Goal: Check status: Check status

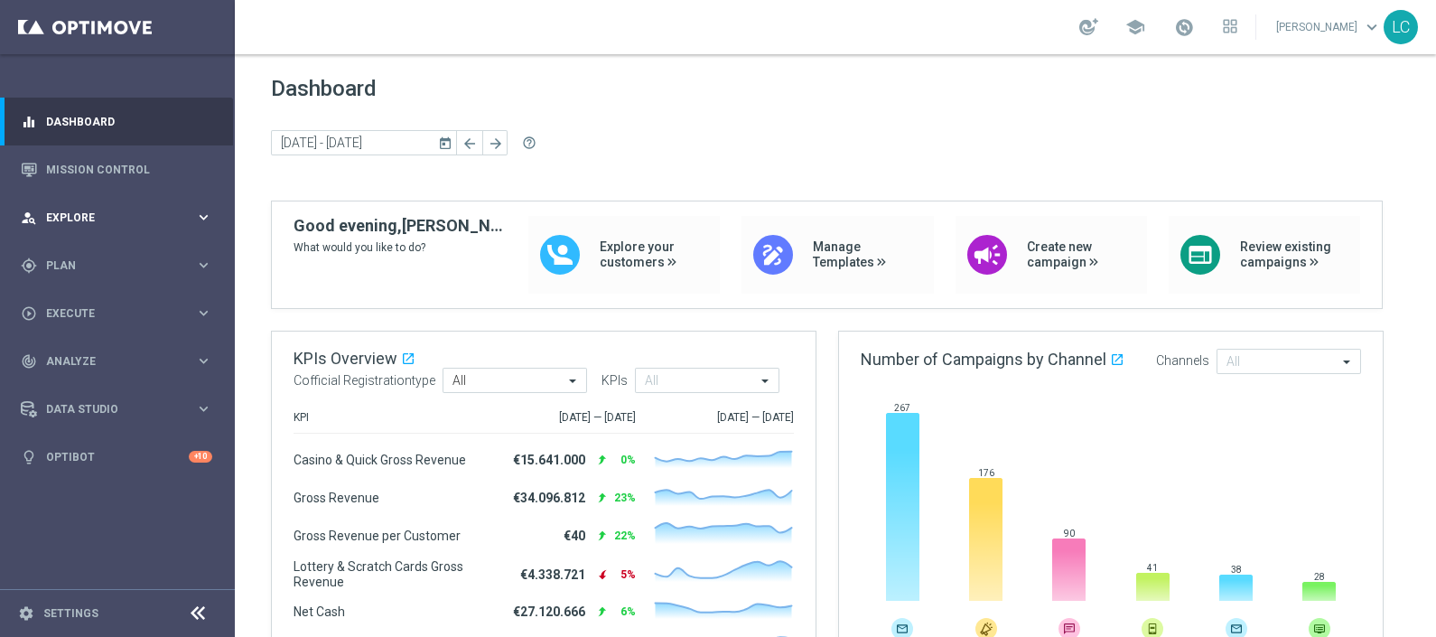
click at [96, 207] on div "person_search Explore keyboard_arrow_right" at bounding box center [116, 217] width 233 height 48
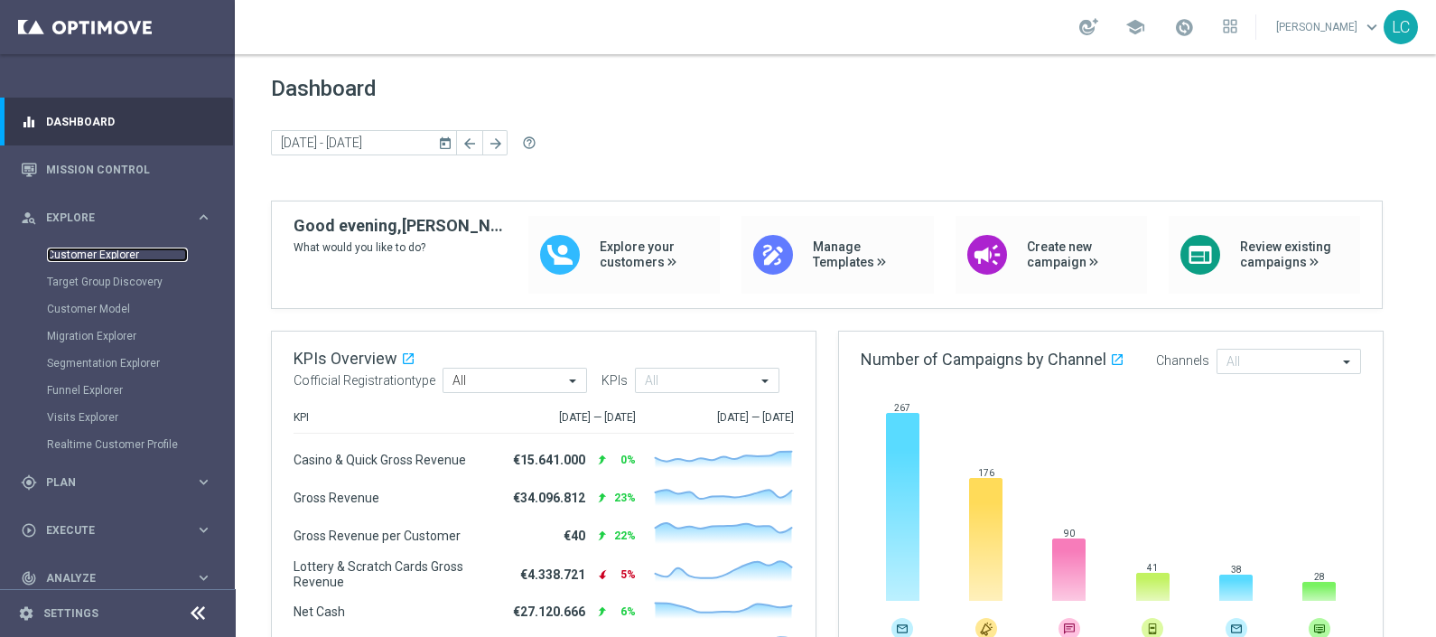
click at [102, 253] on link "Customer Explorer" at bounding box center [117, 255] width 141 height 14
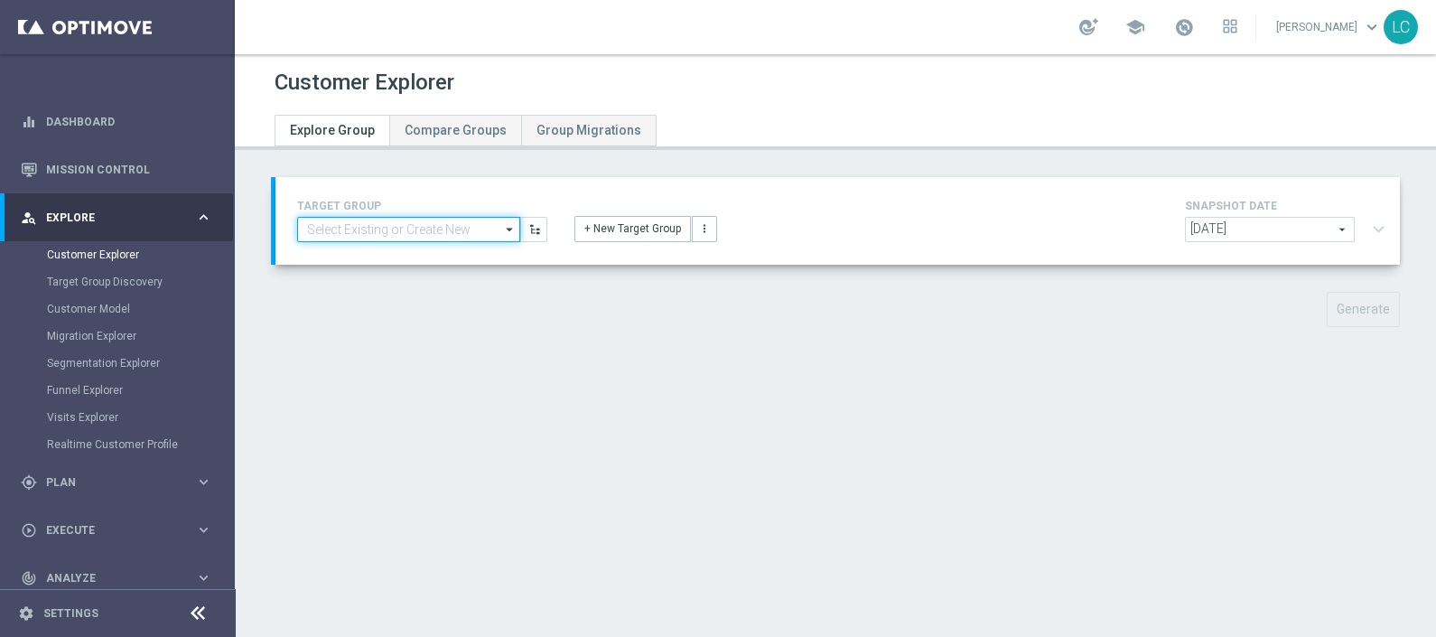
click at [379, 224] on input at bounding box center [408, 229] width 223 height 25
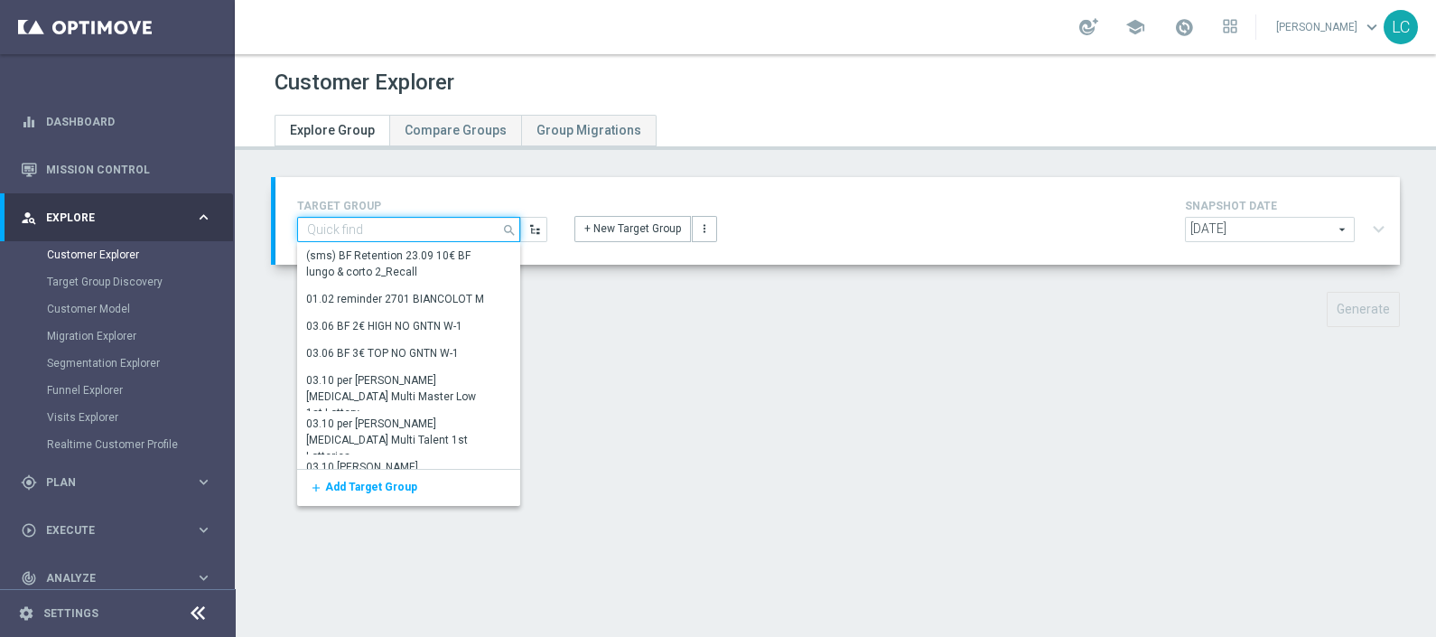
paste input "3147820"
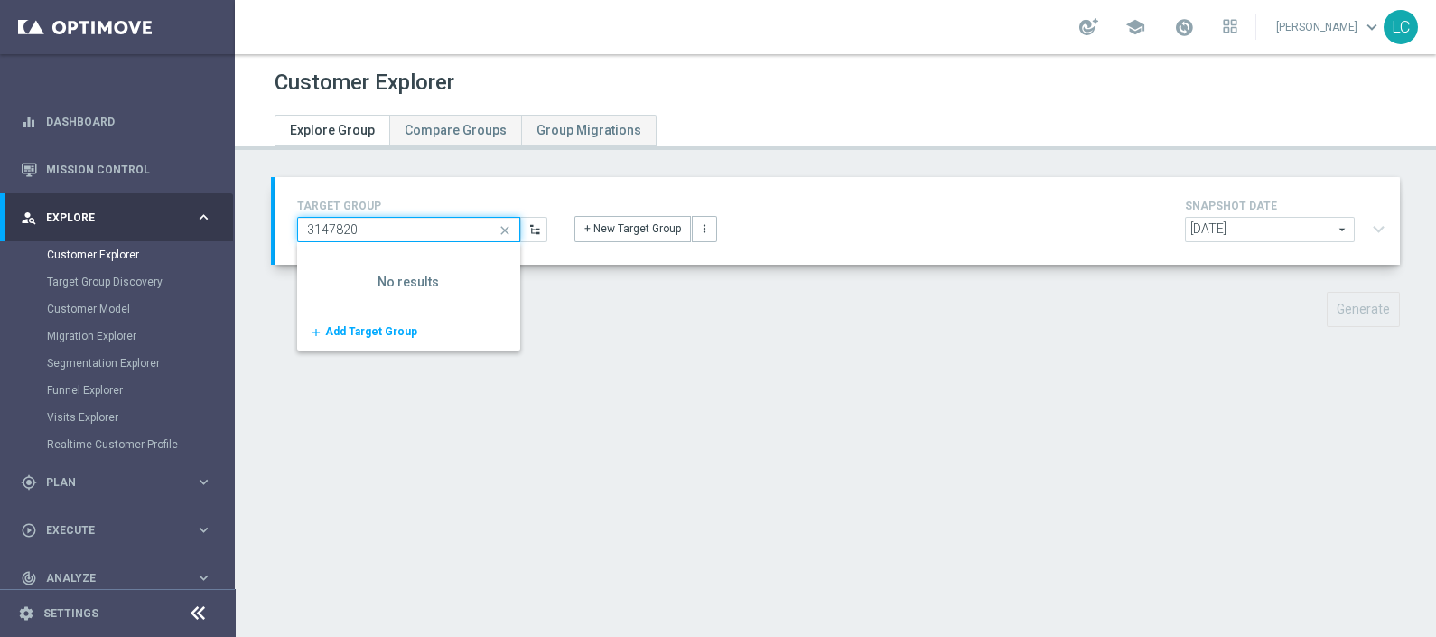
type input "3147820"
click at [618, 325] on div "TARGET GROUP 3147820 close Show Selected 0 of 5176" at bounding box center [835, 265] width 1201 height 177
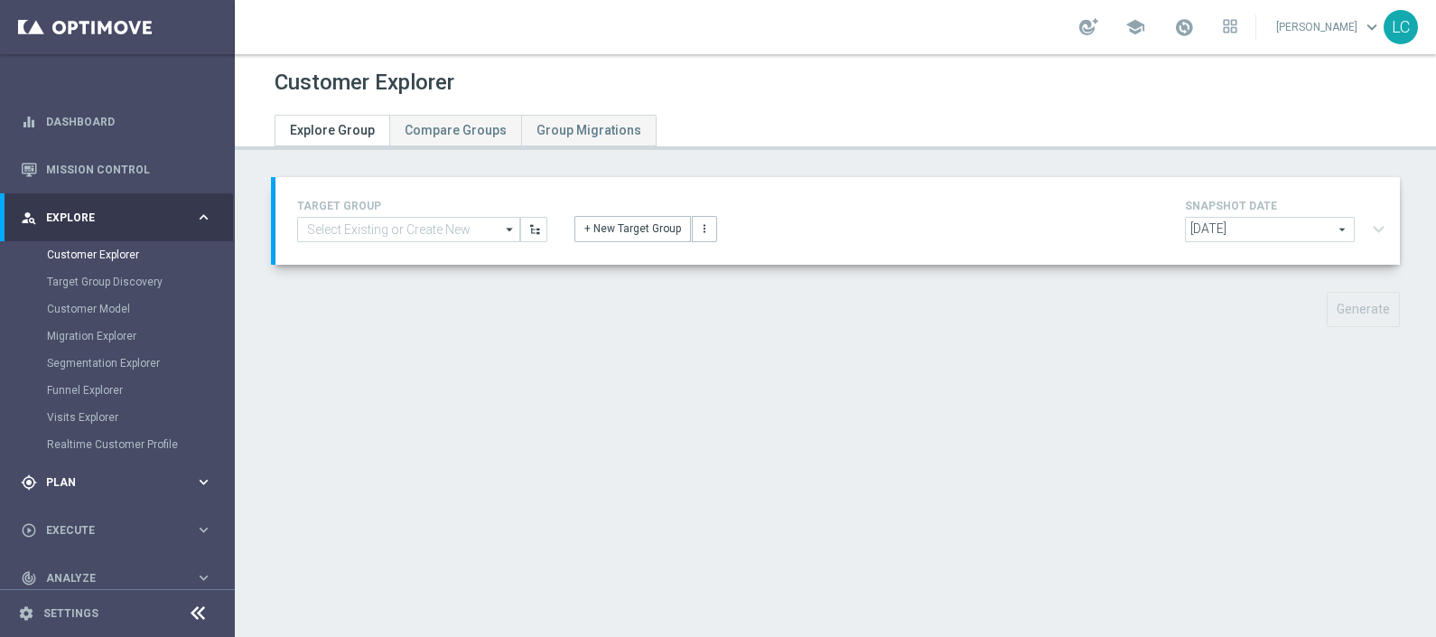
scroll to position [112, 0]
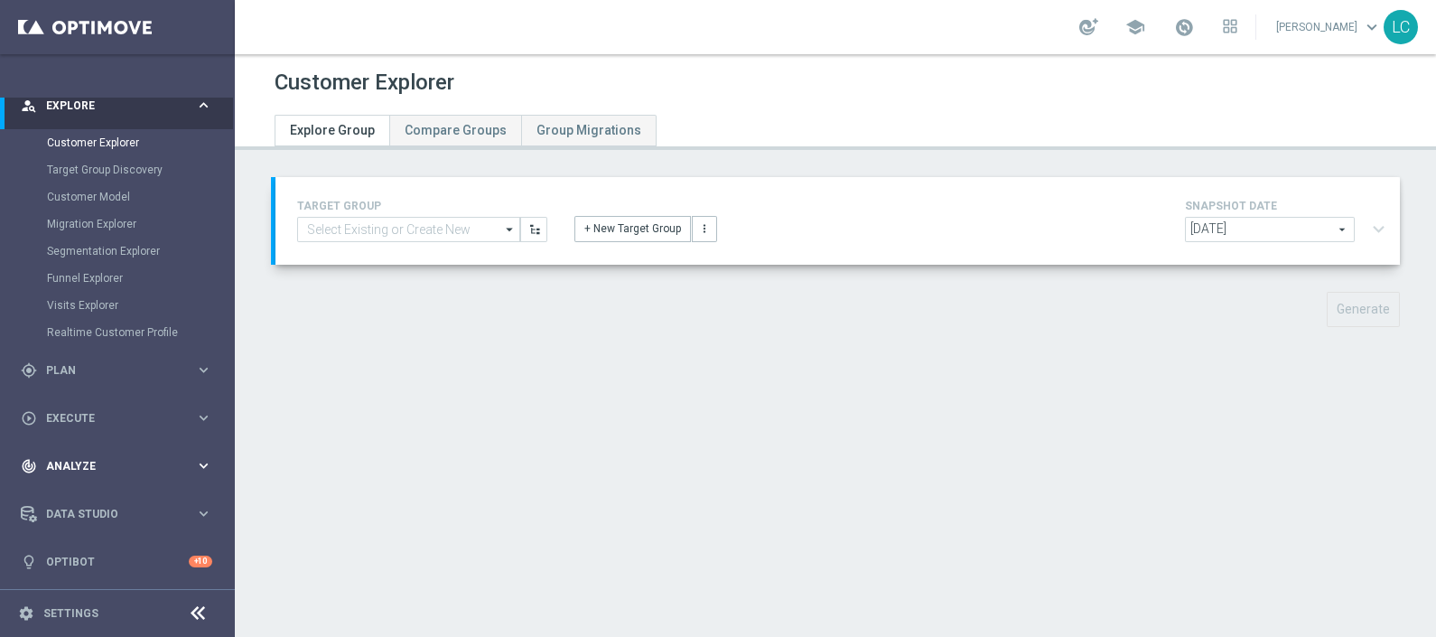
click at [89, 455] on div "track_changes Analyze keyboard_arrow_right" at bounding box center [116, 466] width 233 height 48
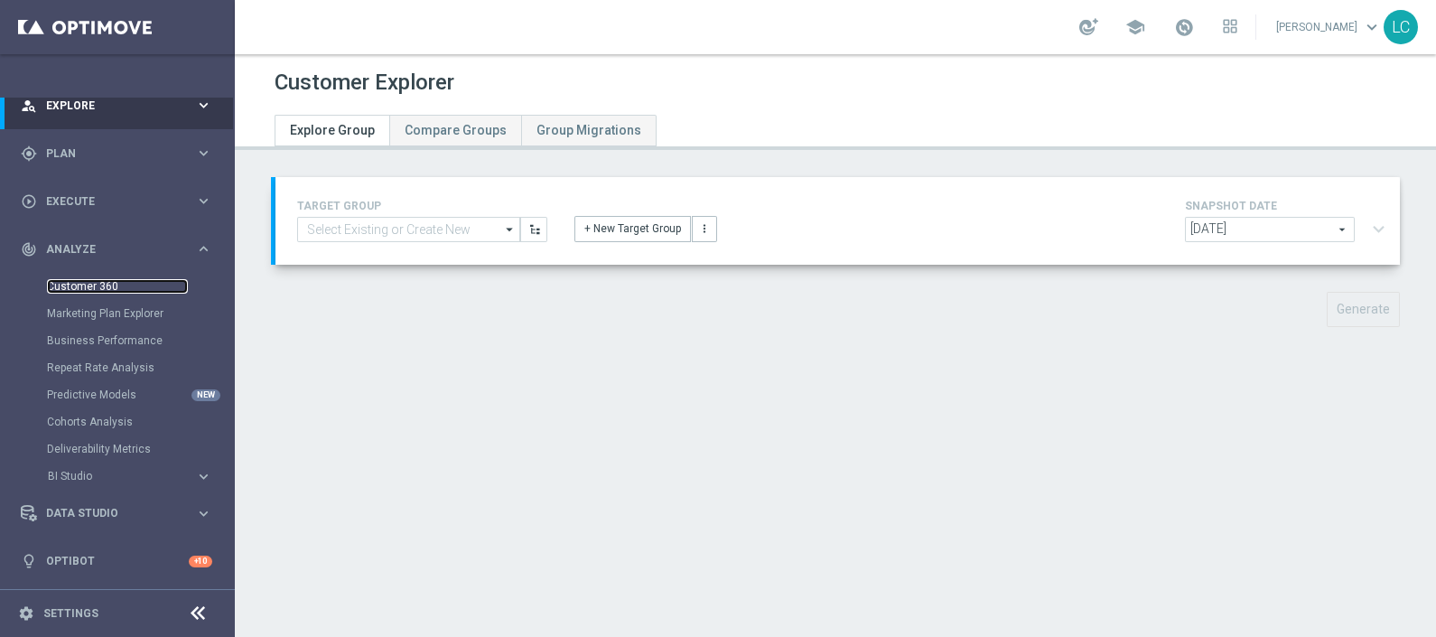
click at [93, 282] on link "Customer 360" at bounding box center [117, 286] width 141 height 14
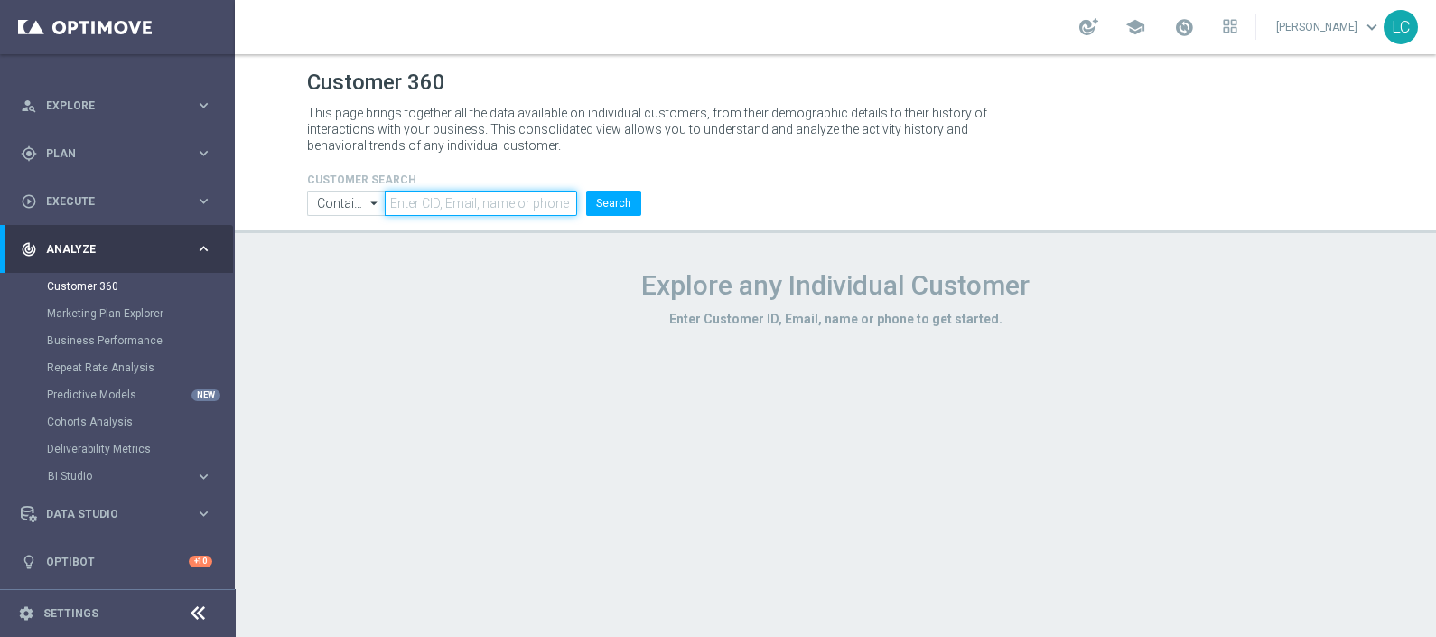
click at [422, 201] on input "text" at bounding box center [481, 203] width 192 height 25
paste input "3147820"
type input "3147820"
click at [610, 203] on button "Search" at bounding box center [613, 203] width 55 height 25
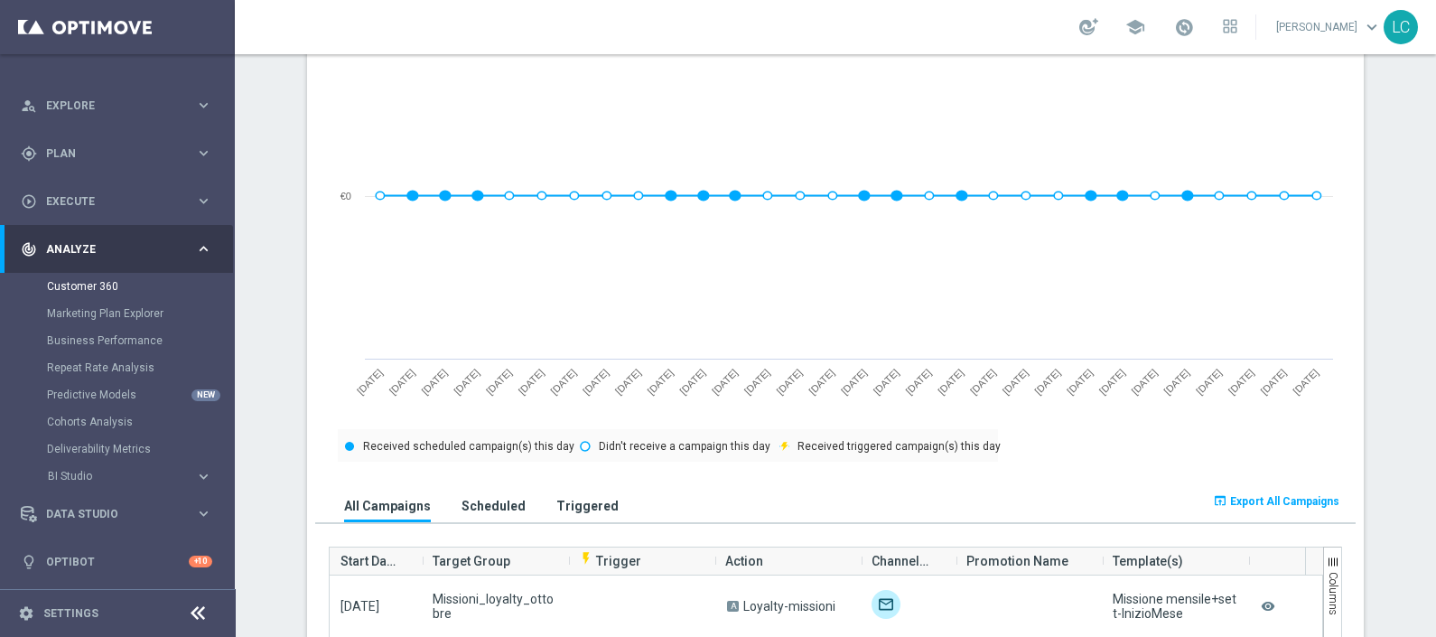
scroll to position [902, 0]
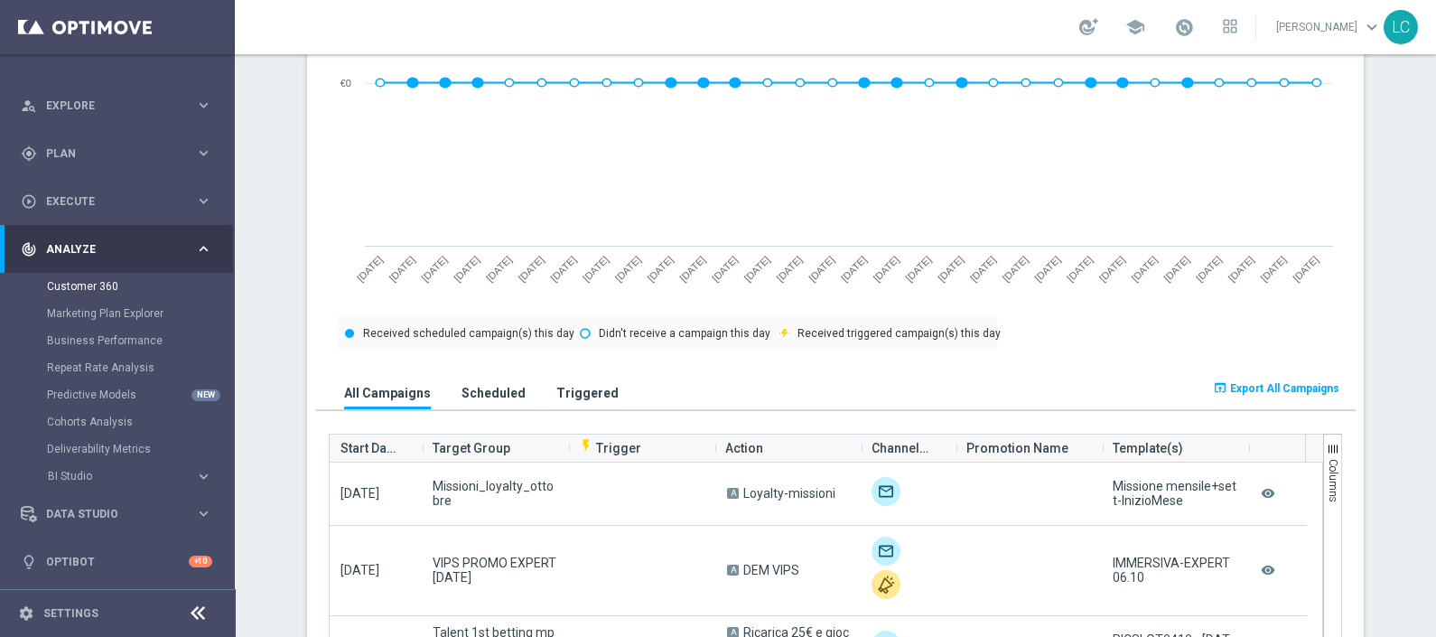
click at [484, 385] on h3 "Scheduled" at bounding box center [494, 393] width 64 height 16
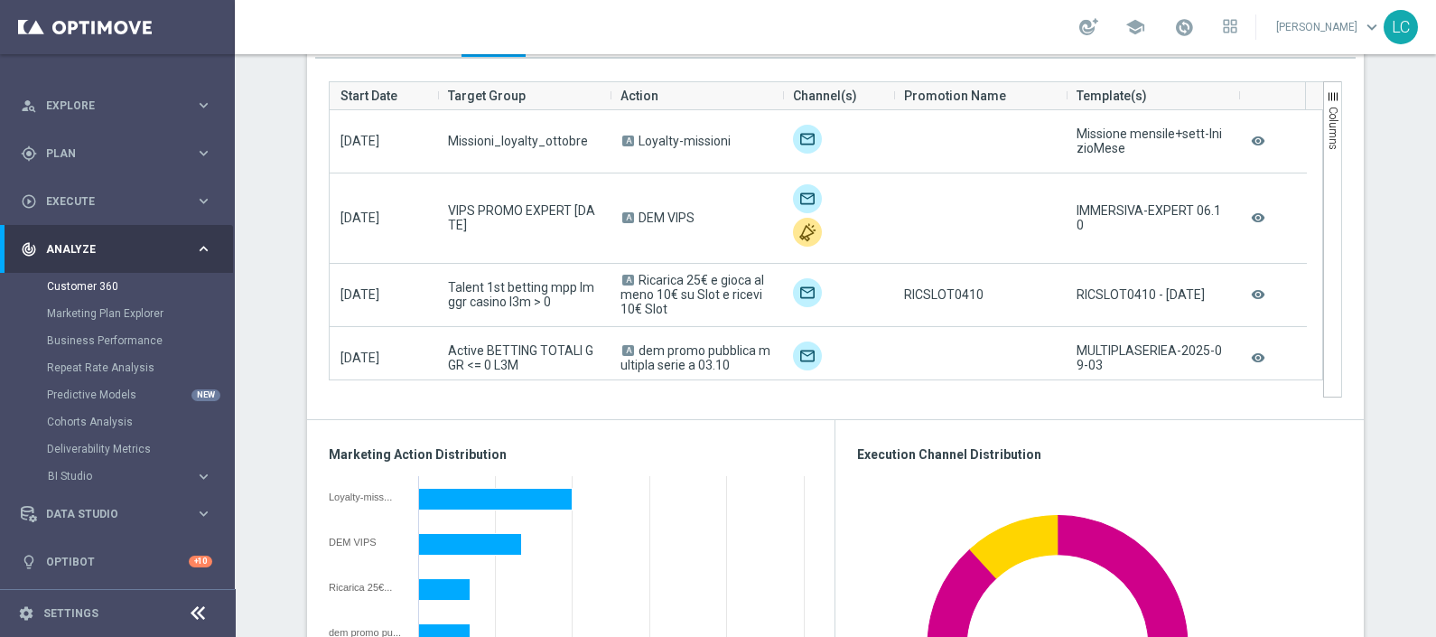
scroll to position [1129, 0]
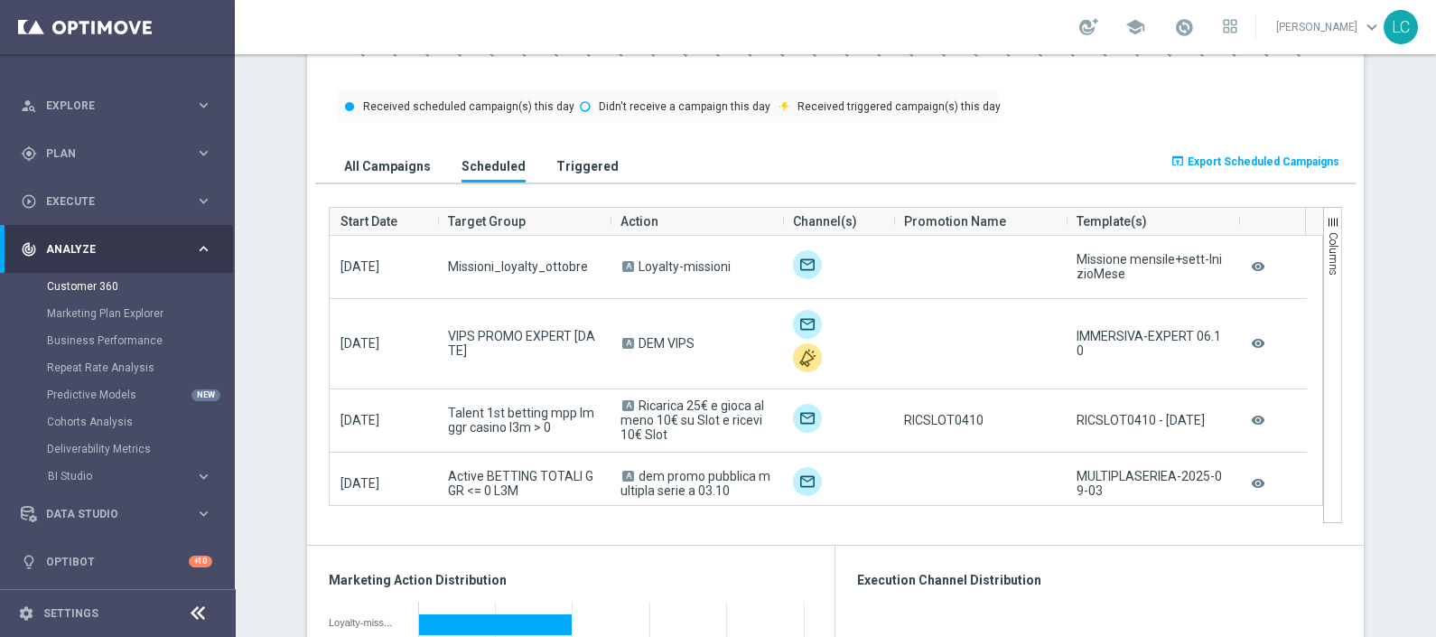
click at [395, 164] on h3 "All Campaigns" at bounding box center [387, 166] width 87 height 16
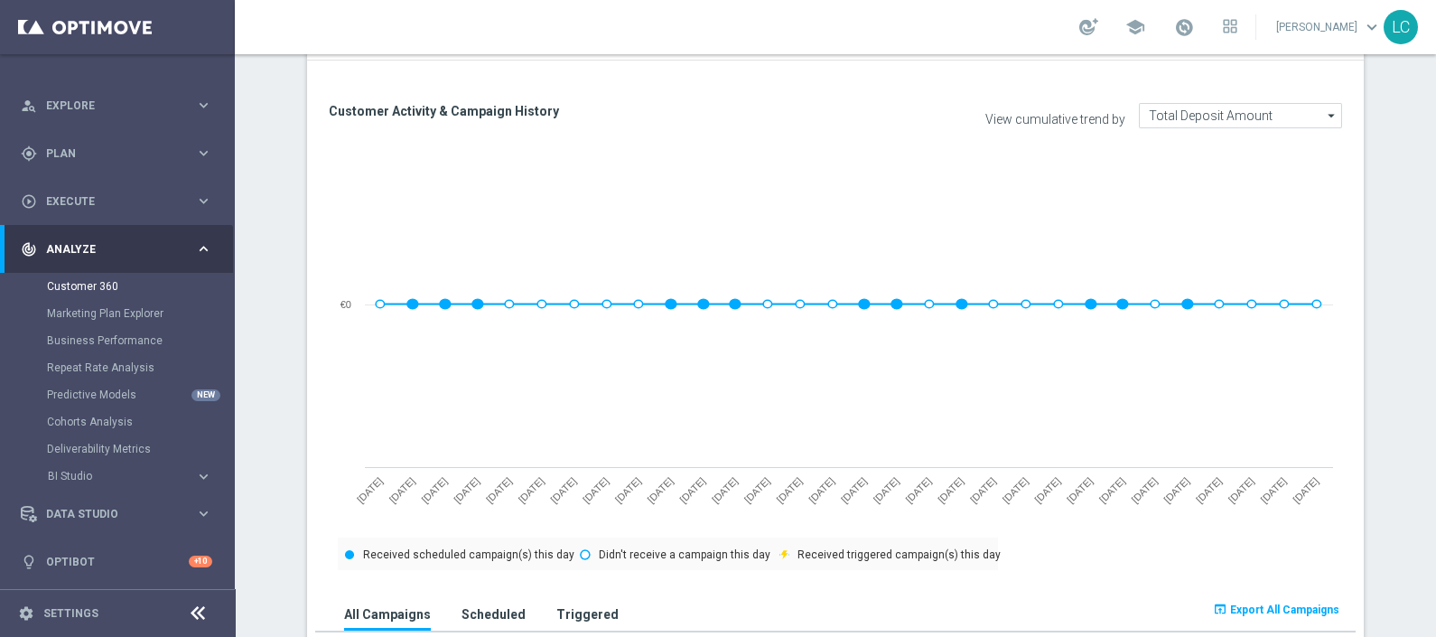
scroll to position [339, 0]
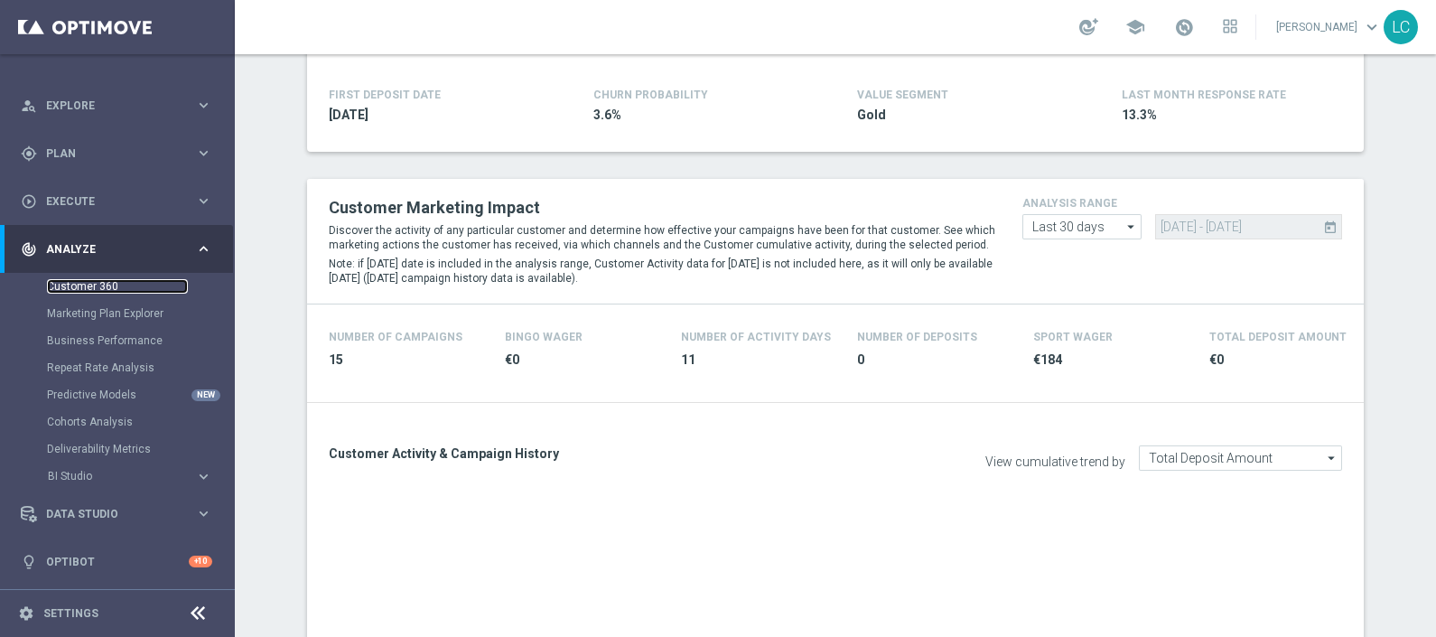
click at [105, 284] on link "Customer 360" at bounding box center [117, 286] width 141 height 14
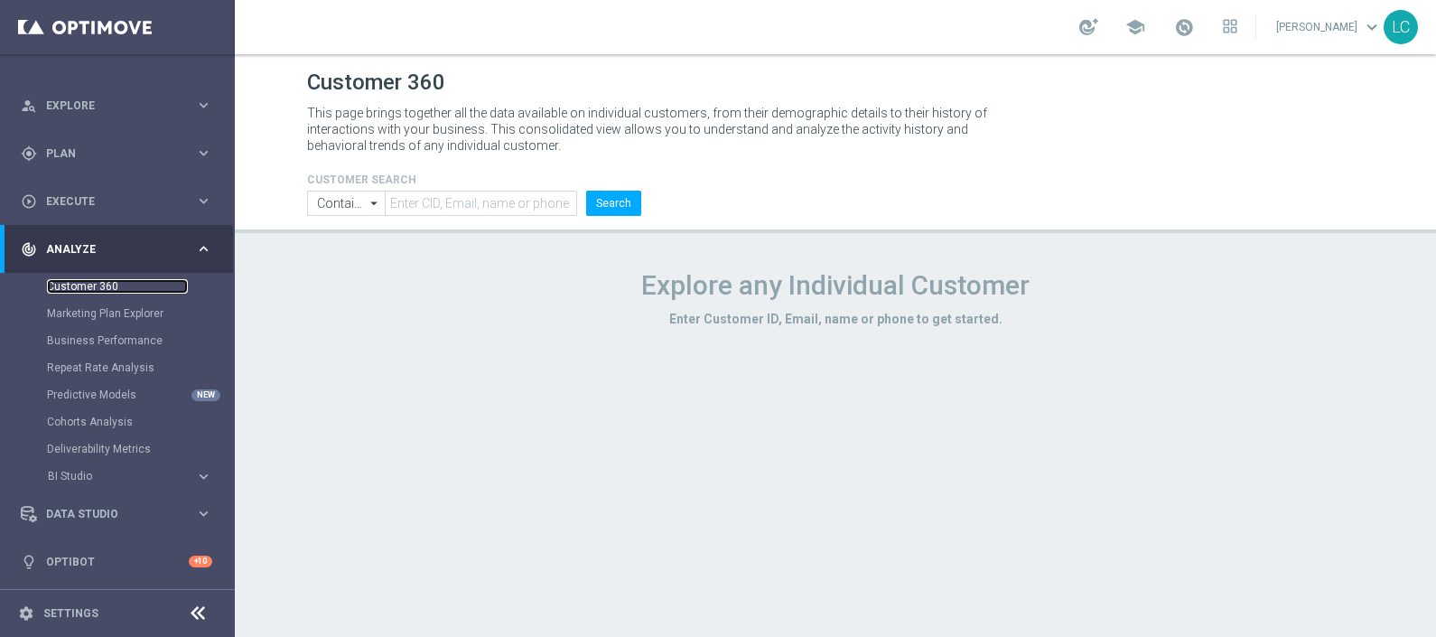
click at [105, 284] on link "Customer 360" at bounding box center [117, 286] width 141 height 14
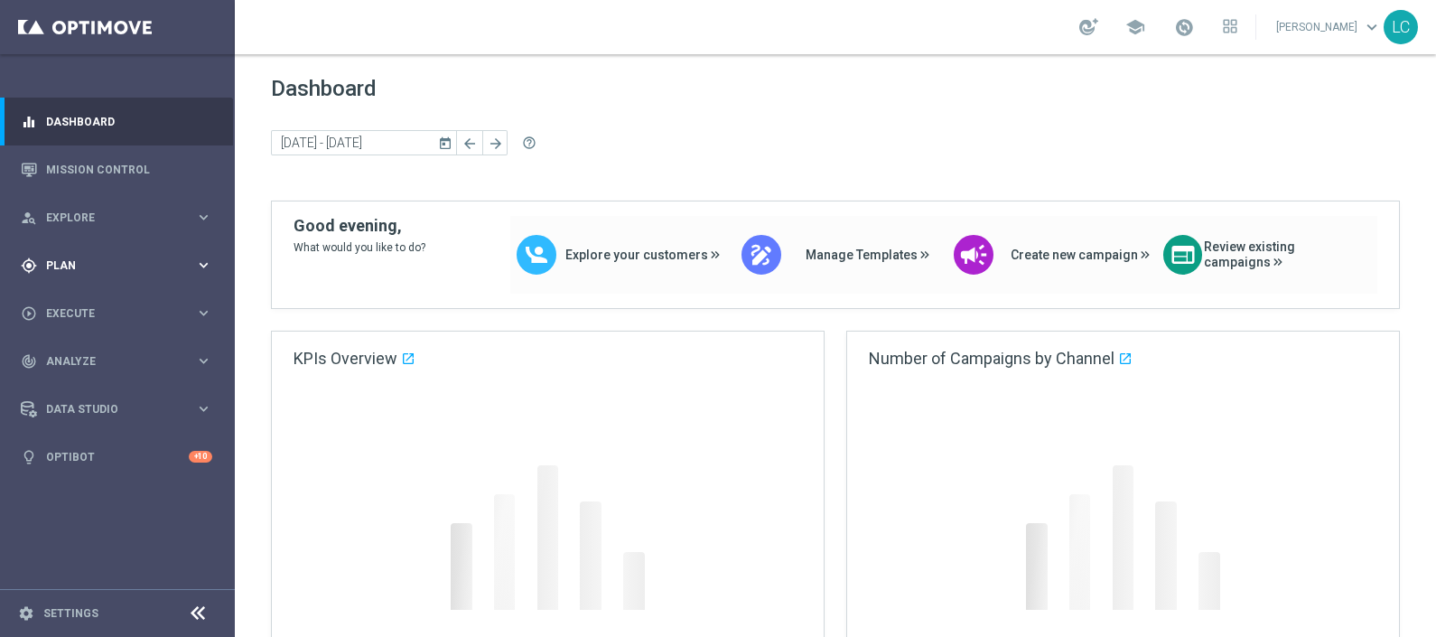
click at [74, 260] on span "Plan" at bounding box center [120, 265] width 149 height 11
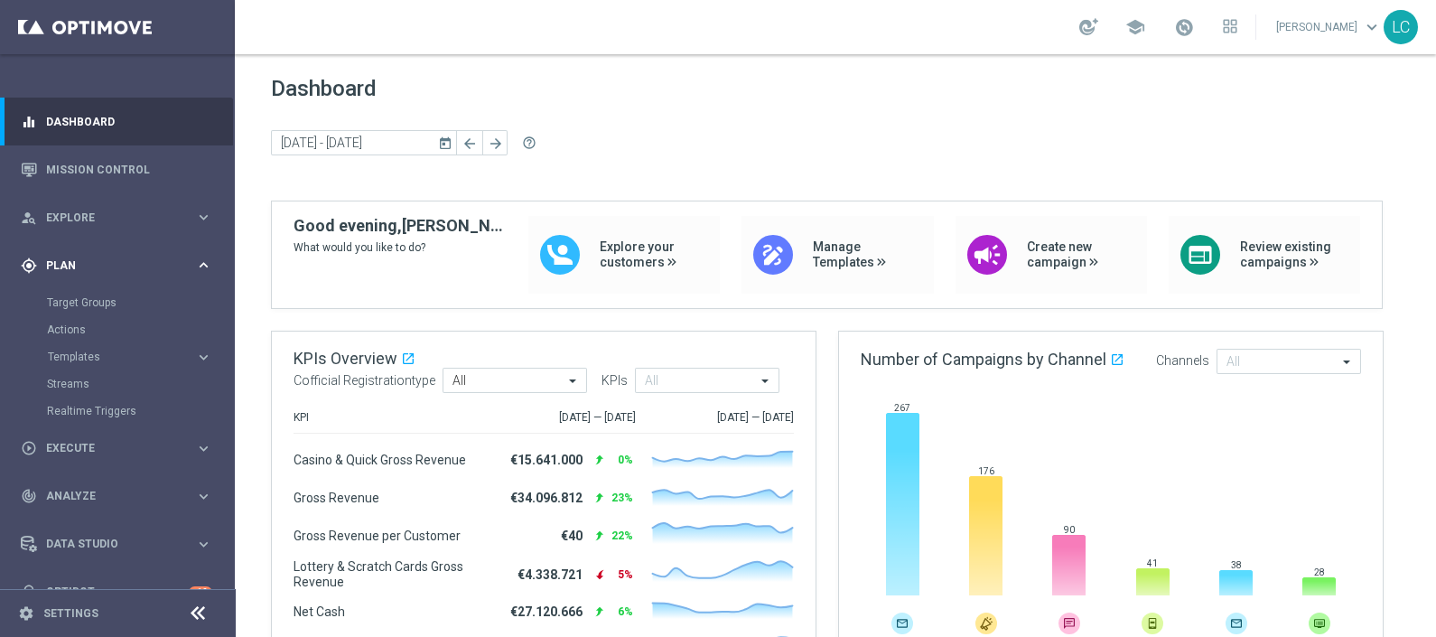
click at [69, 271] on div "gps_fixed Plan" at bounding box center [108, 265] width 174 height 16
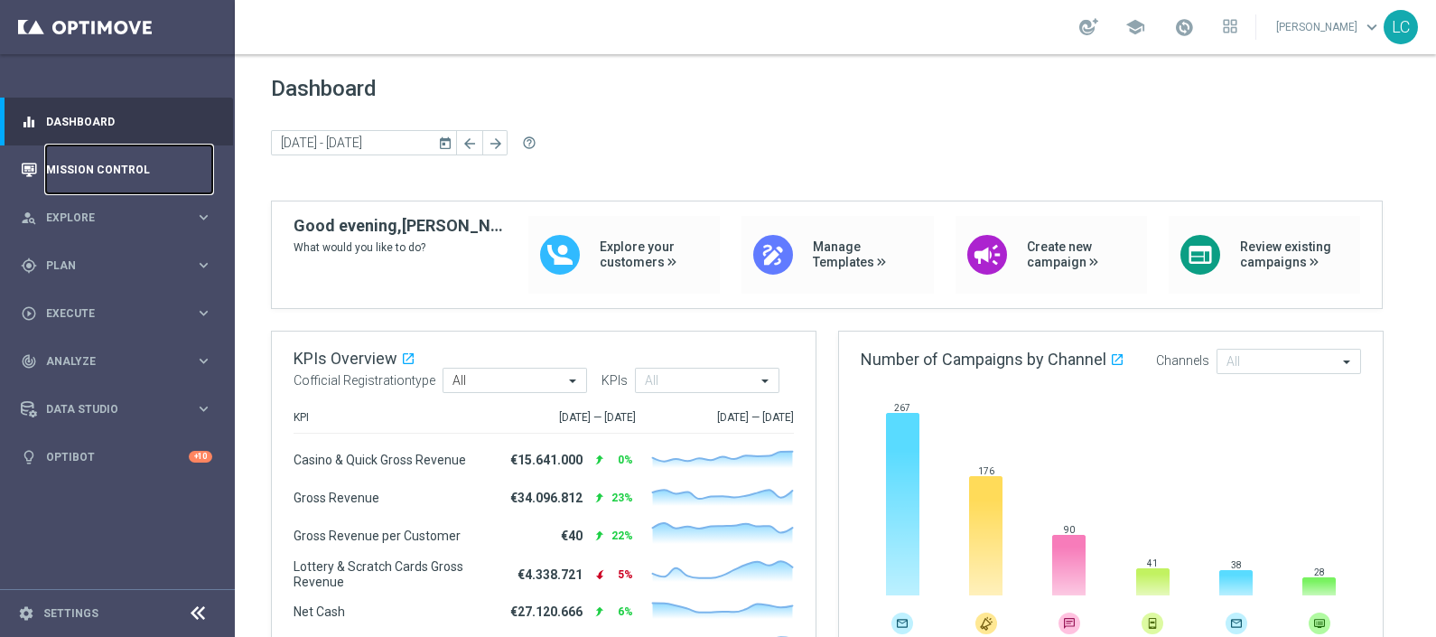
click at [93, 160] on link "Mission Control" at bounding box center [129, 169] width 166 height 48
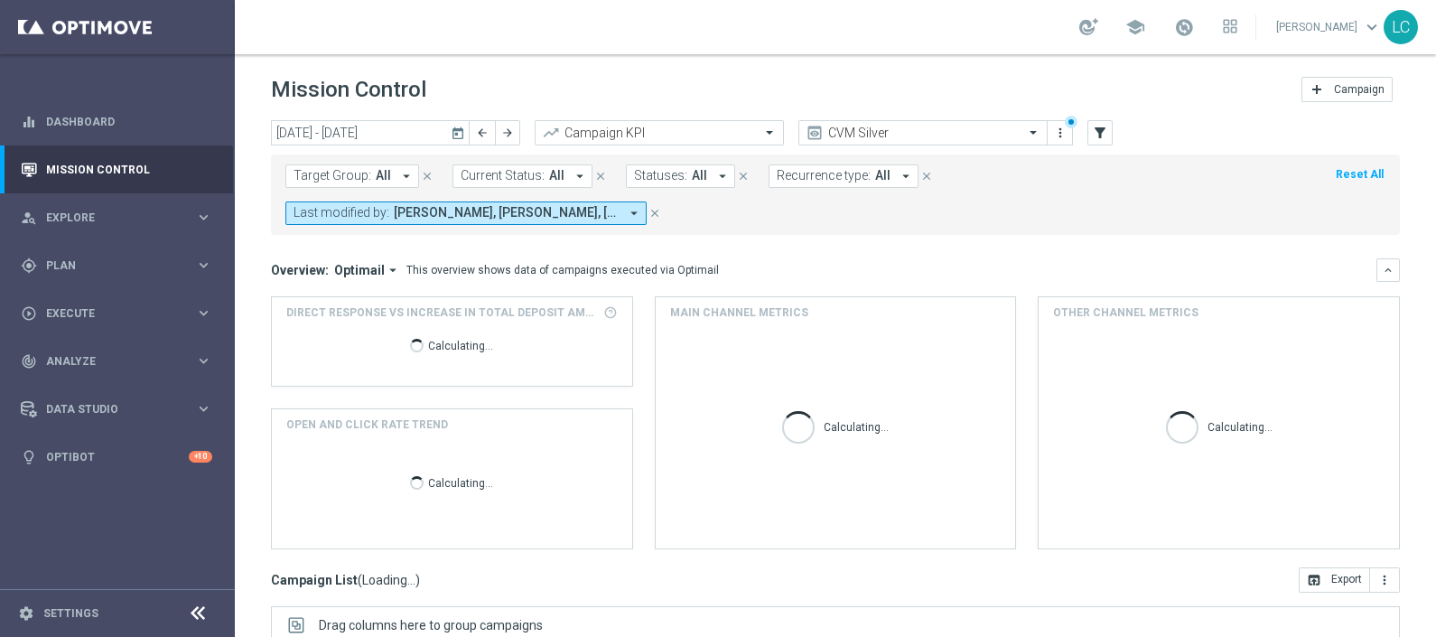
click at [576, 213] on span "[PERSON_NAME], [PERSON_NAME], [PERSON_NAME], [PERSON_NAME], [PERSON_NAME], [PER…" at bounding box center [506, 212] width 225 height 15
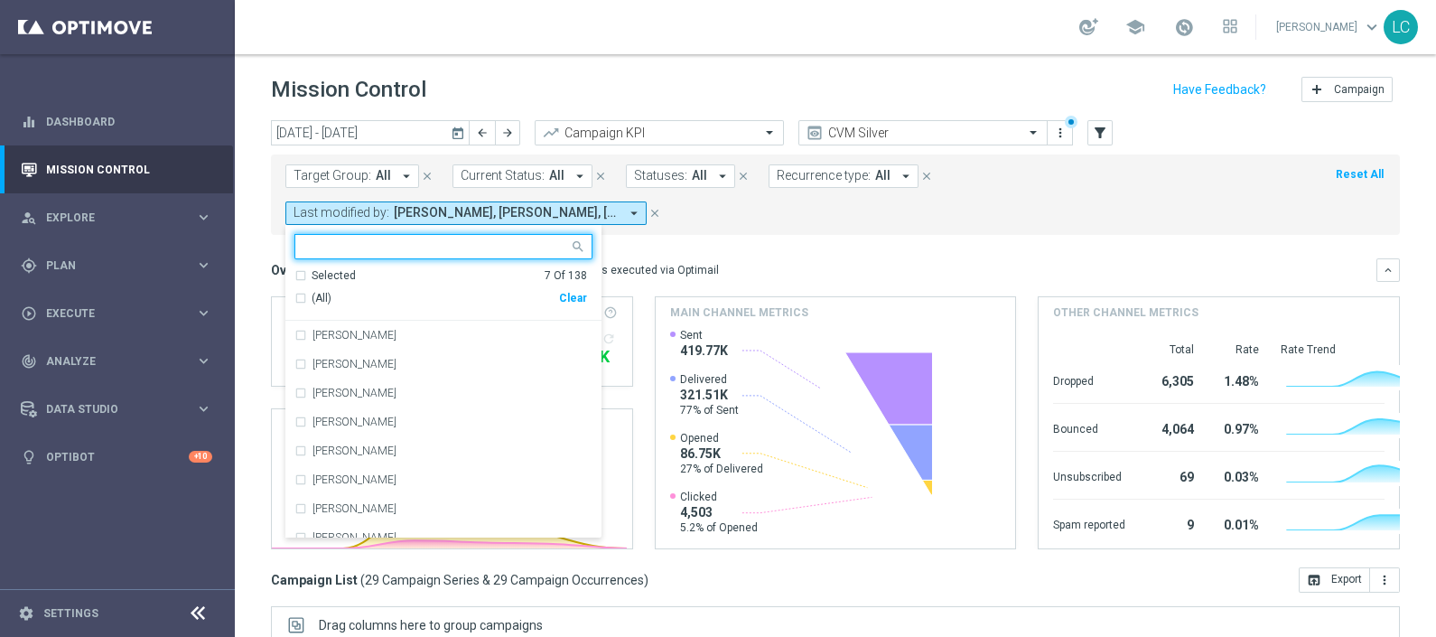
click at [304, 272] on div "Selected 7 Of 138" at bounding box center [440, 275] width 293 height 15
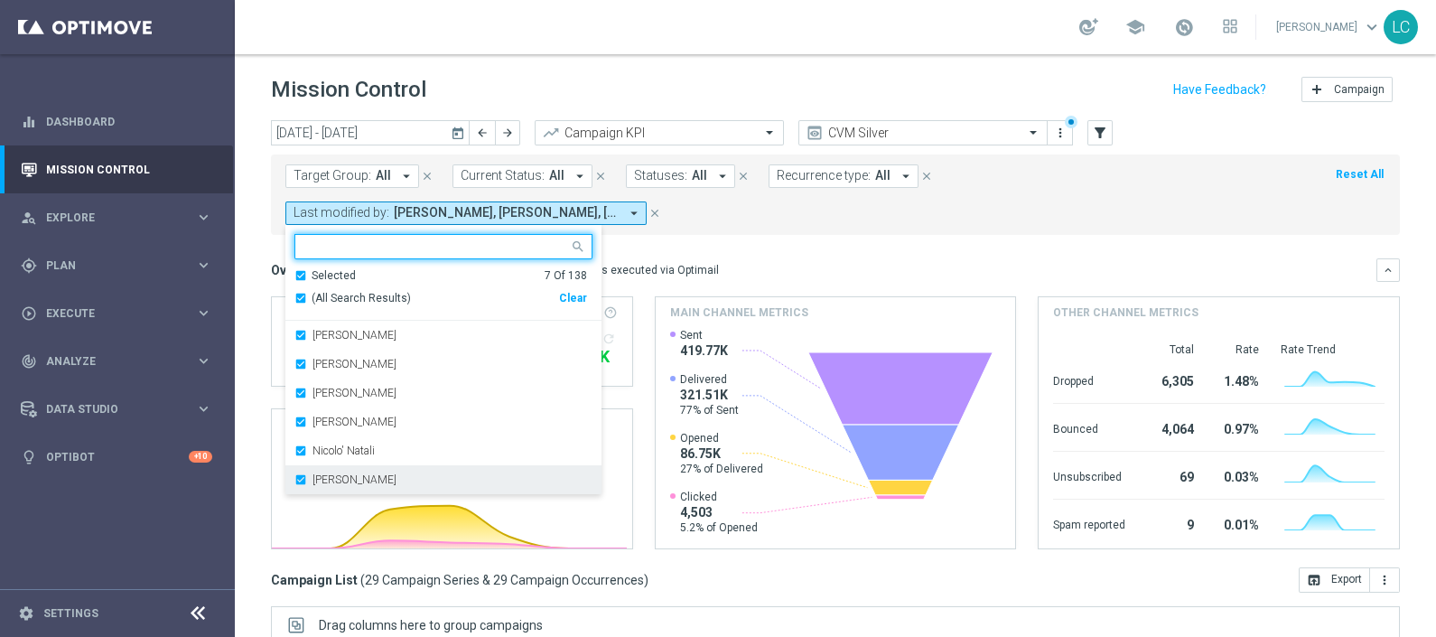
click at [334, 474] on label "[PERSON_NAME]" at bounding box center [355, 479] width 84 height 11
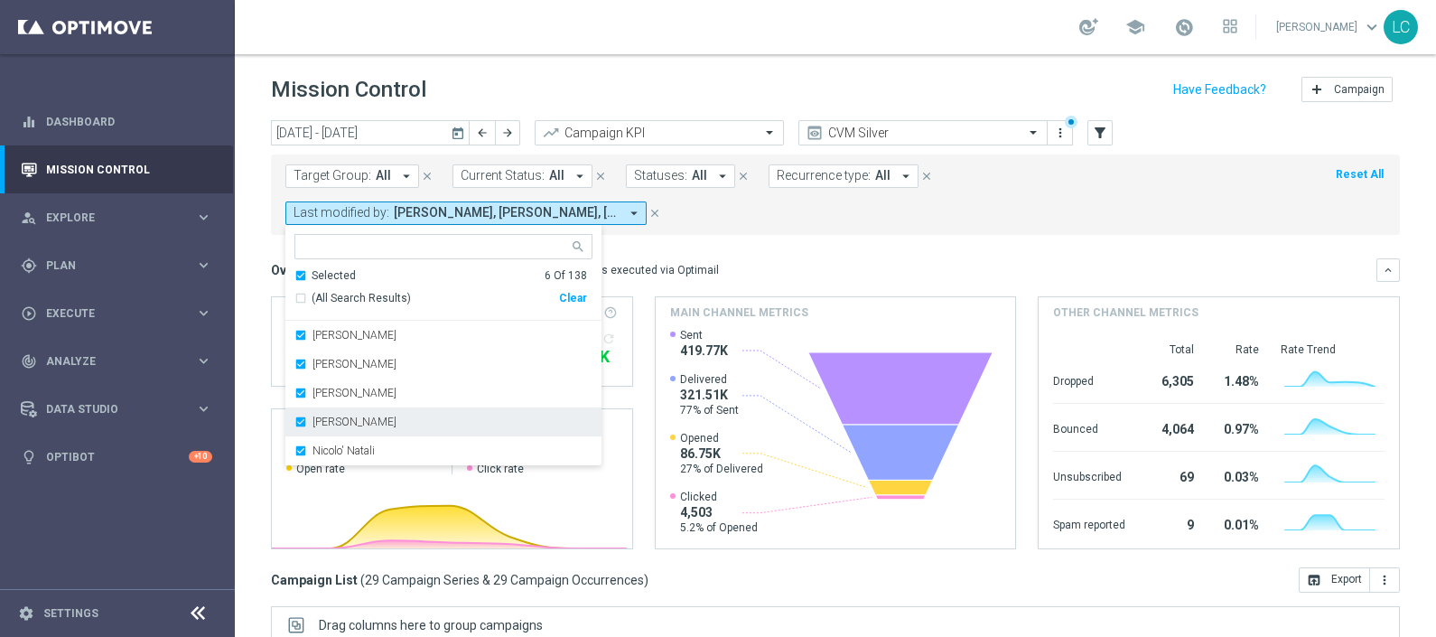
click at [363, 425] on label "[PERSON_NAME]" at bounding box center [355, 421] width 84 height 11
click at [368, 417] on label "Nicolo' Natali" at bounding box center [344, 421] width 62 height 11
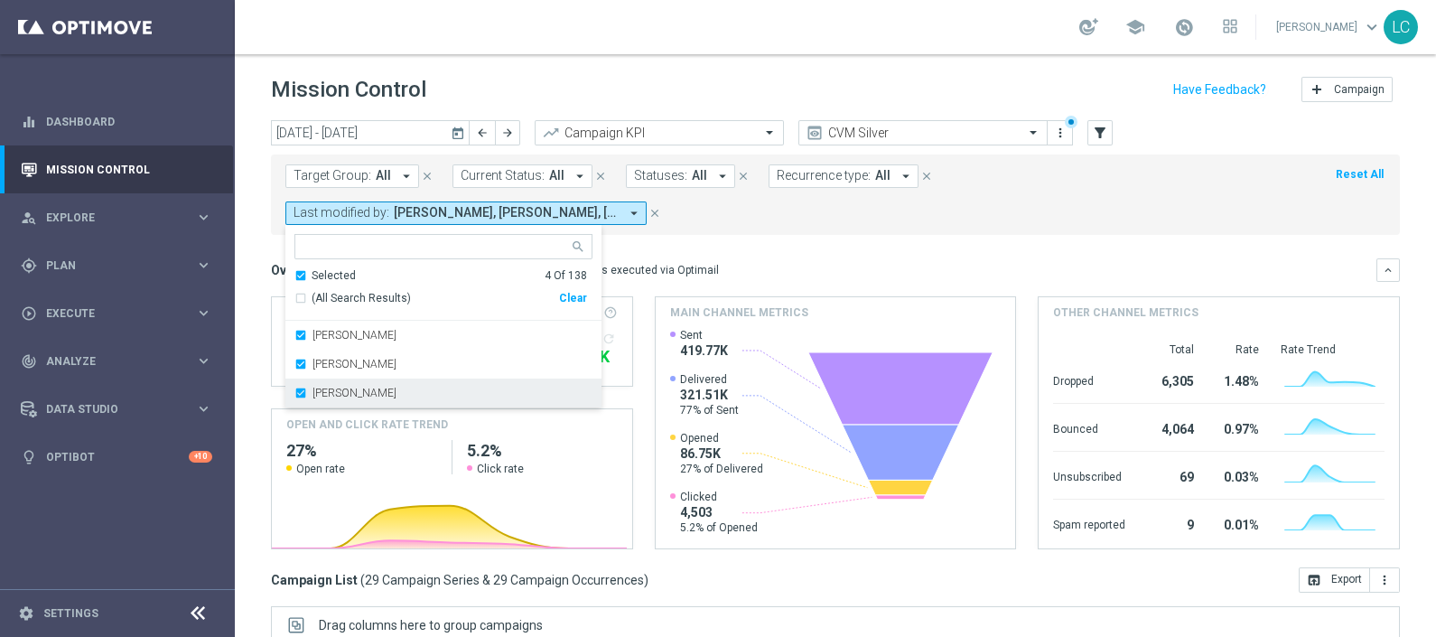
click at [361, 389] on label "[PERSON_NAME]" at bounding box center [355, 393] width 84 height 11
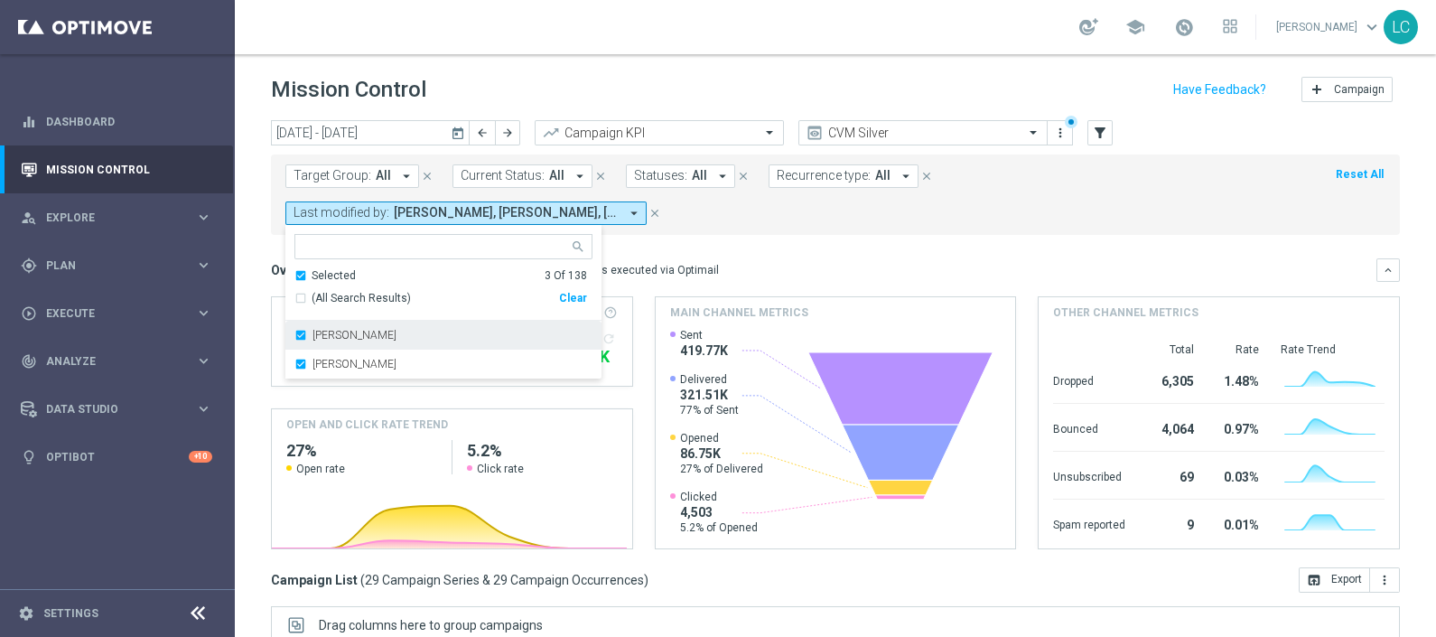
click at [366, 341] on div "[PERSON_NAME]" at bounding box center [443, 335] width 298 height 29
click at [714, 224] on div "Target Group: All arrow_drop_down close Current Status: All arrow_drop_down clo…" at bounding box center [835, 194] width 1129 height 80
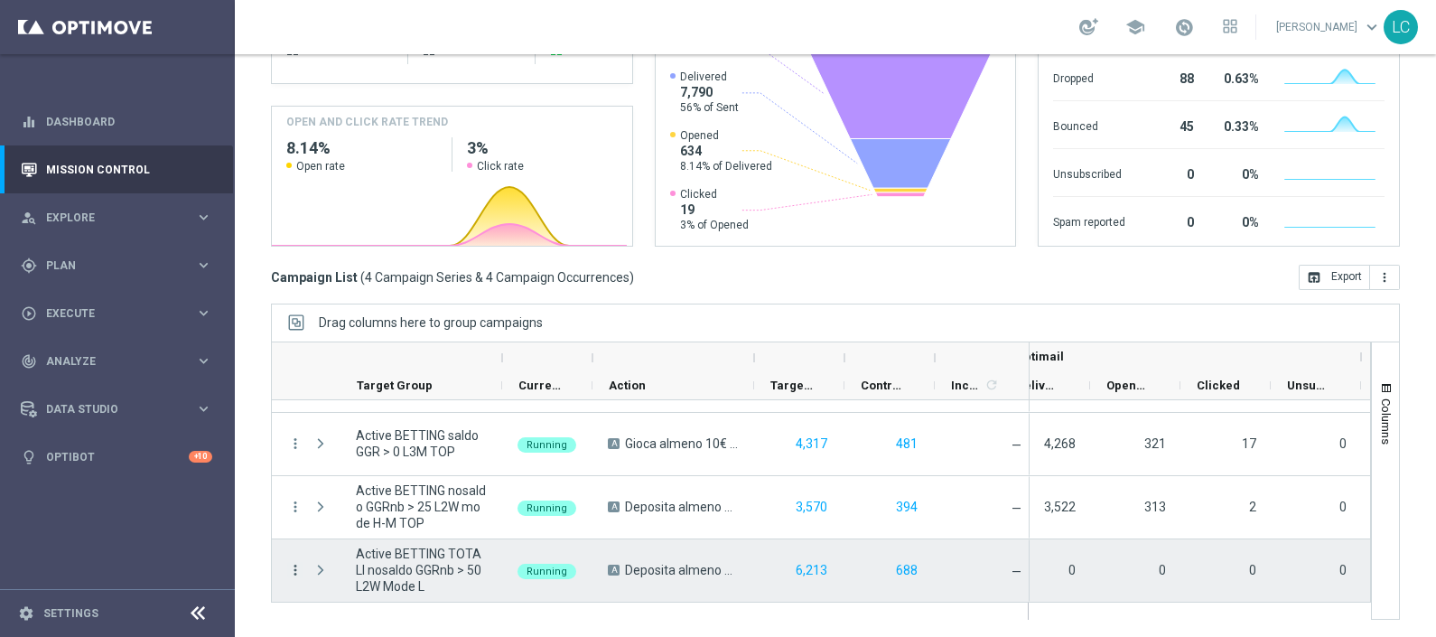
click at [289, 573] on icon "more_vert" at bounding box center [295, 570] width 16 height 16
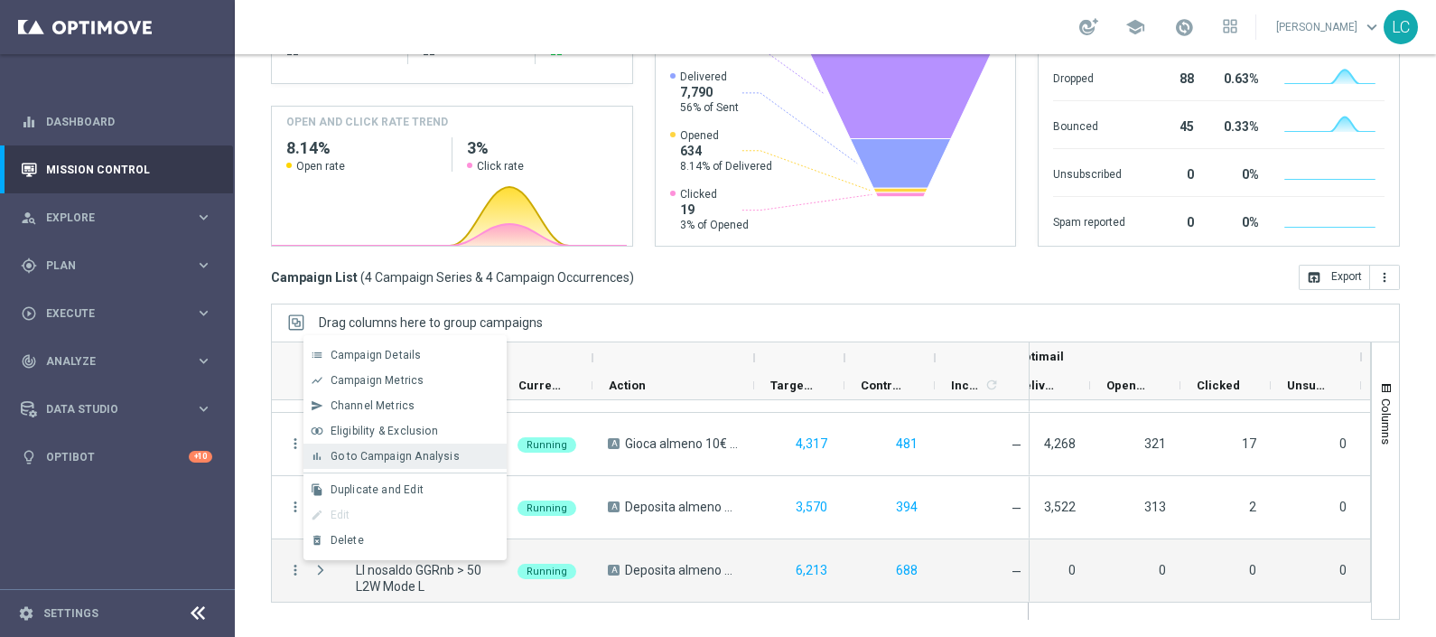
click at [394, 453] on span "Go to Campaign Analysis" at bounding box center [395, 456] width 129 height 13
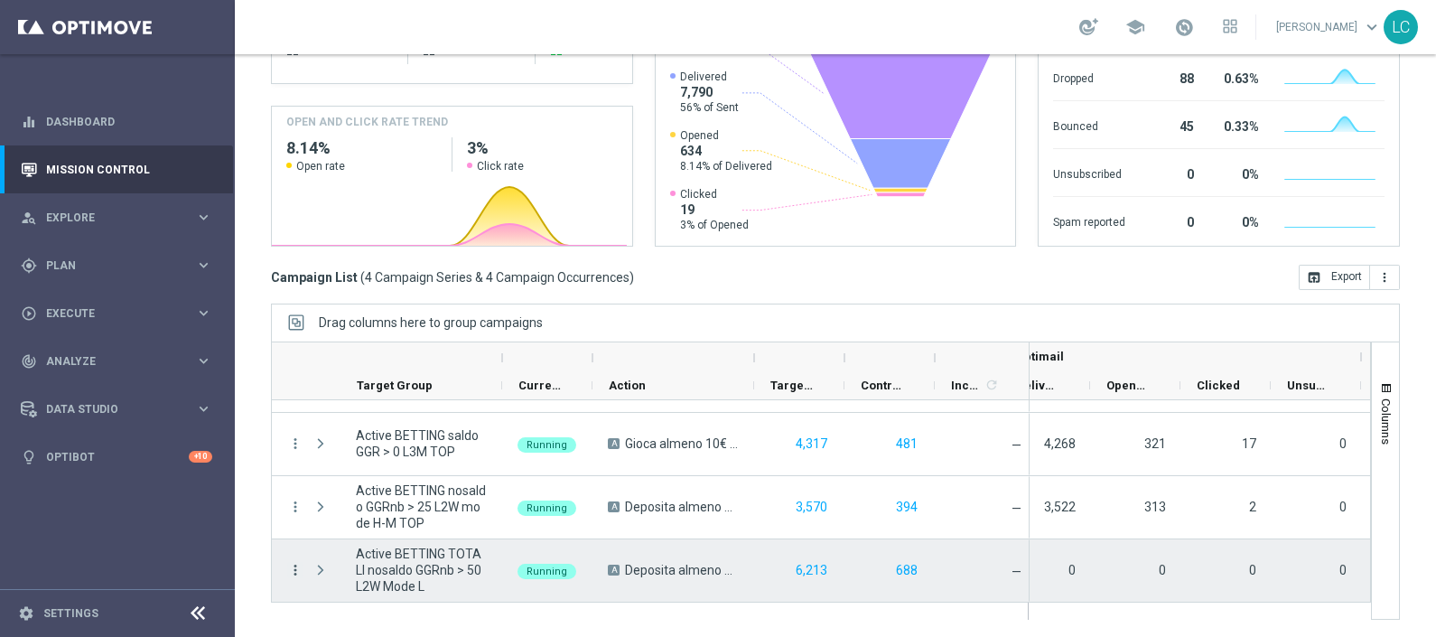
click at [293, 566] on icon "more_vert" at bounding box center [295, 570] width 16 height 16
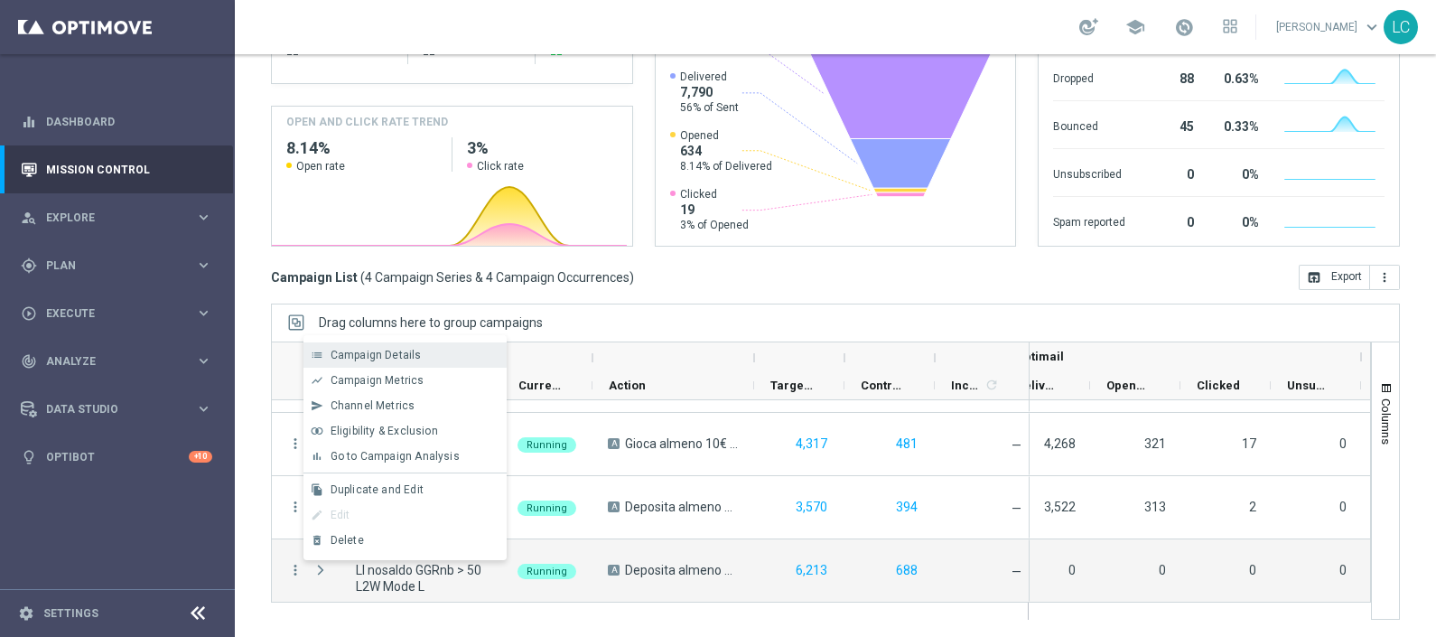
click at [380, 351] on span "Campaign Details" at bounding box center [376, 355] width 91 height 13
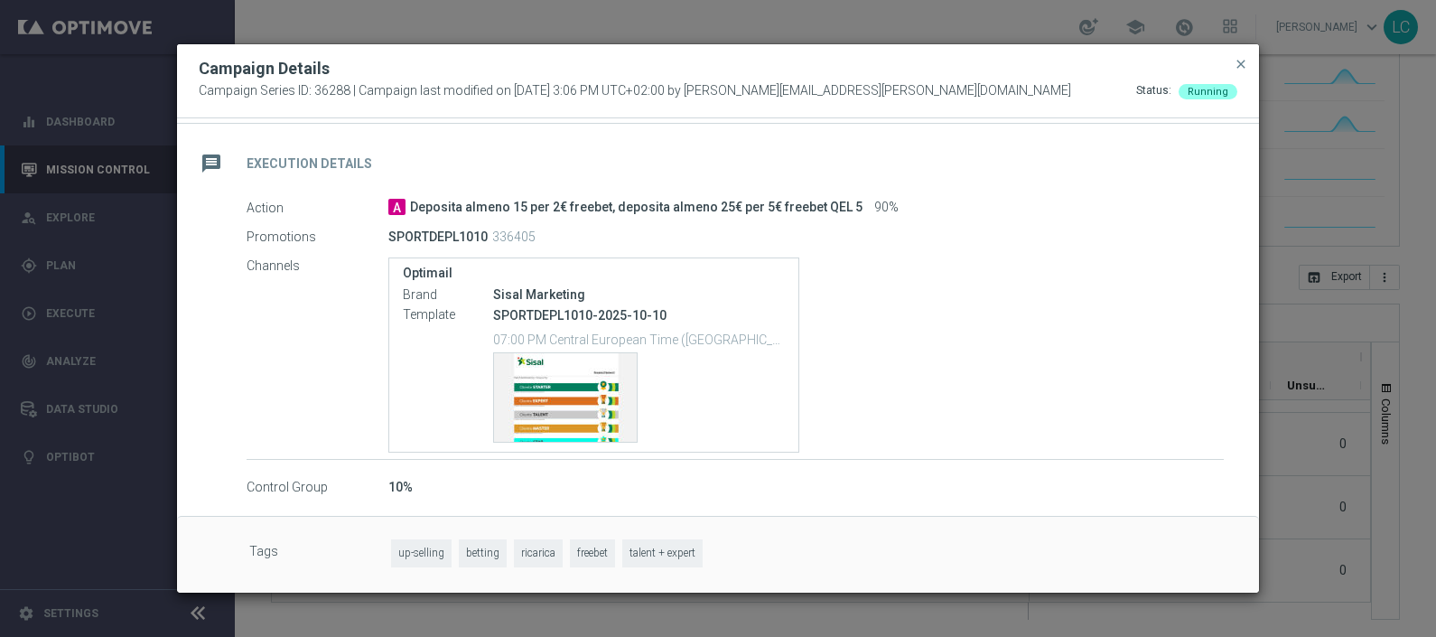
click at [533, 337] on p "07:00 PM Central European Time ([GEOGRAPHIC_DATA]) (UTC +02:00)" at bounding box center [639, 339] width 292 height 18
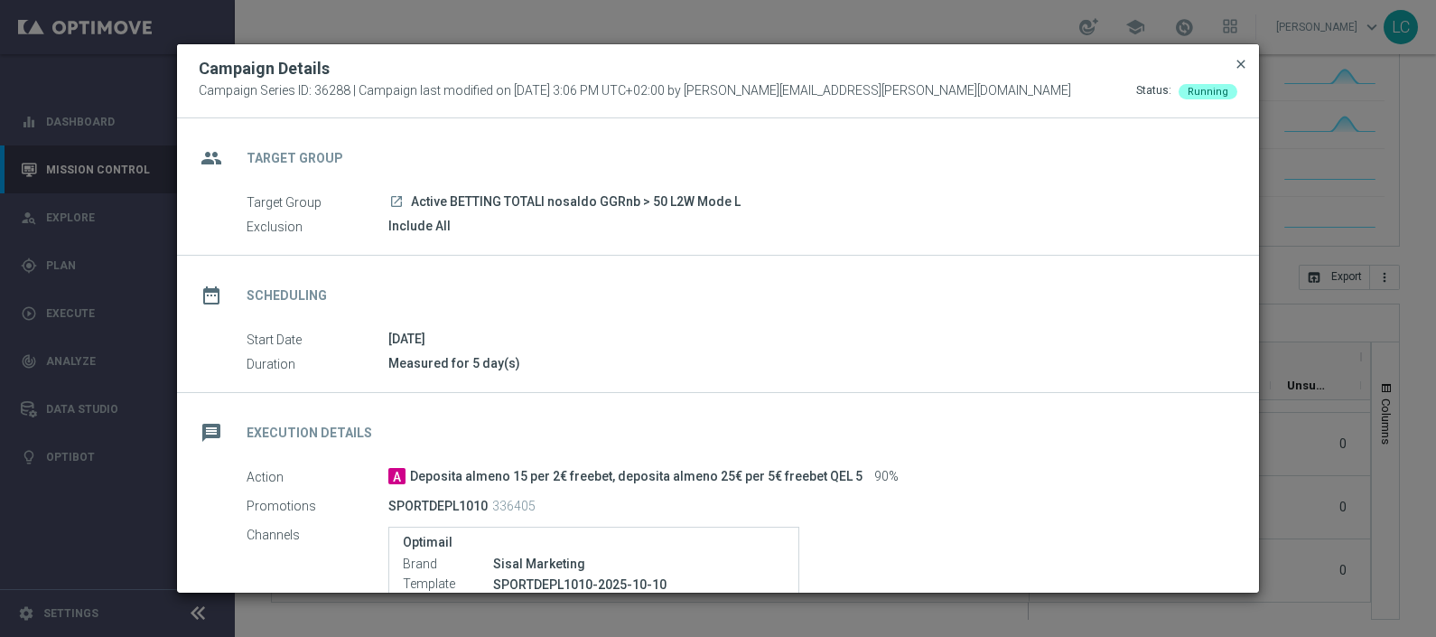
click at [1241, 63] on span "close" at bounding box center [1241, 64] width 14 height 14
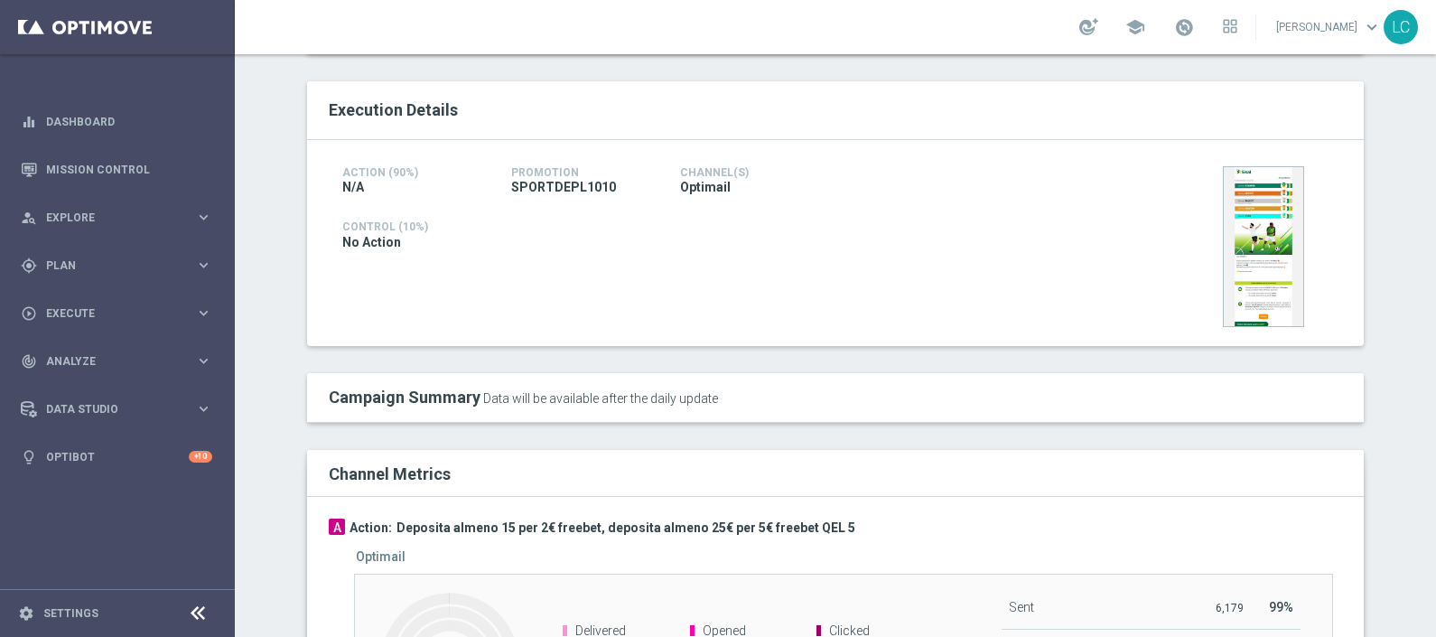
scroll to position [216, 0]
